Goal: Task Accomplishment & Management: Use online tool/utility

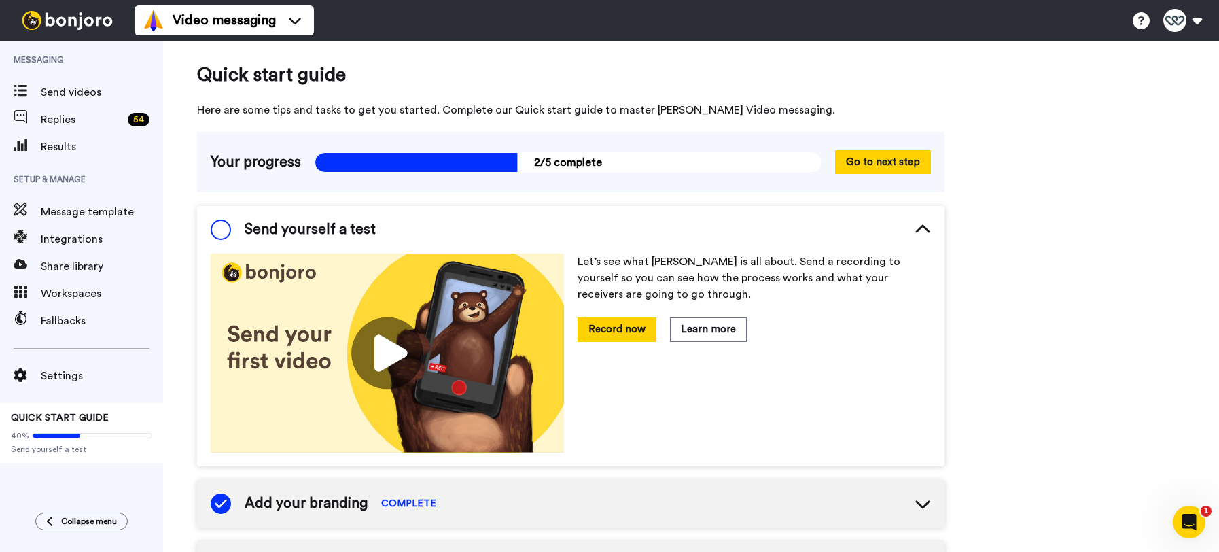
scroll to position [40, 0]
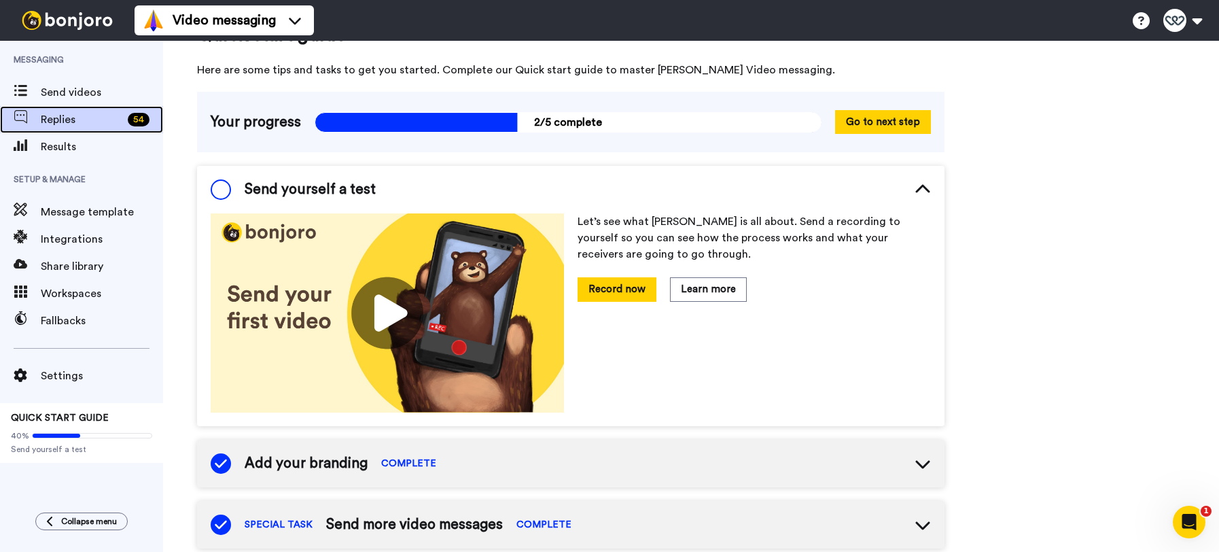
click at [54, 114] on span "Replies" at bounding box center [82, 119] width 82 height 16
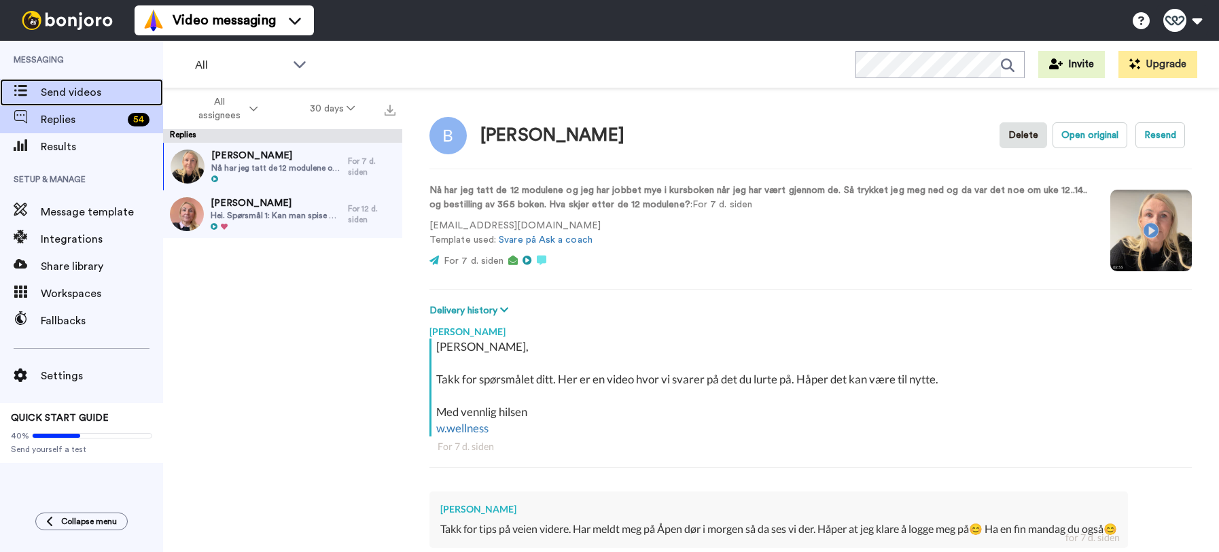
click at [90, 92] on span "Send videos" at bounding box center [102, 92] width 122 height 16
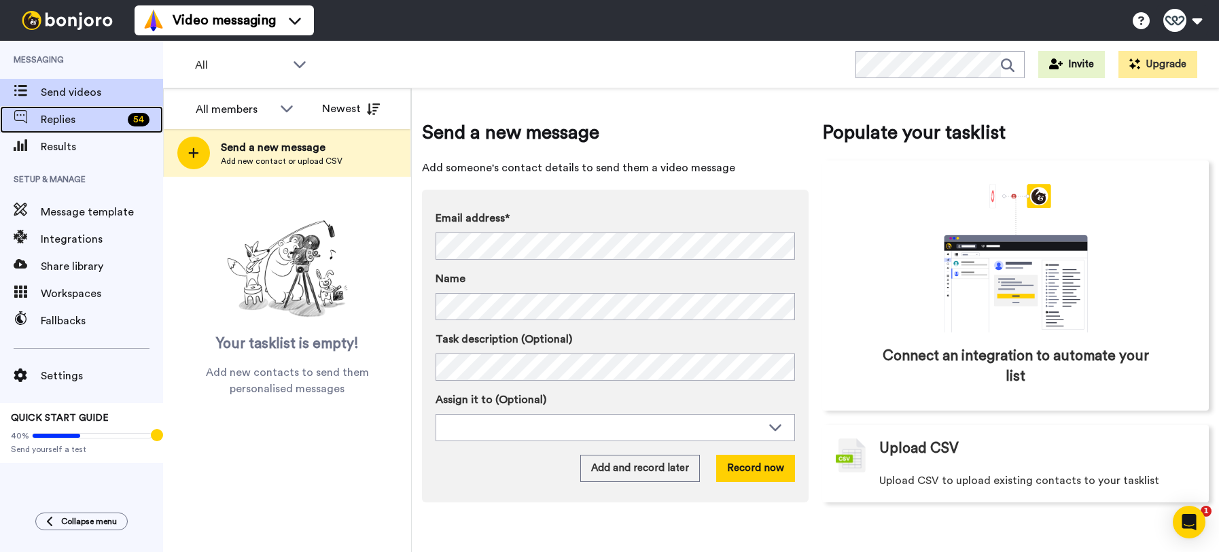
click at [71, 118] on span "Replies" at bounding box center [82, 119] width 82 height 16
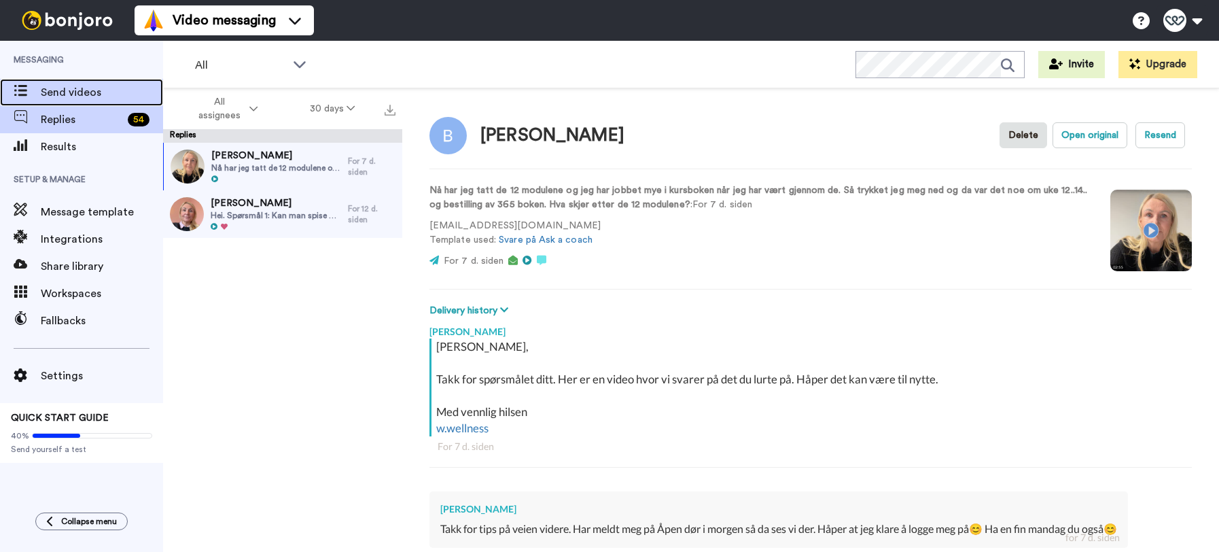
click at [73, 90] on span "Send videos" at bounding box center [102, 92] width 122 height 16
